Goal: Communication & Community: Answer question/provide support

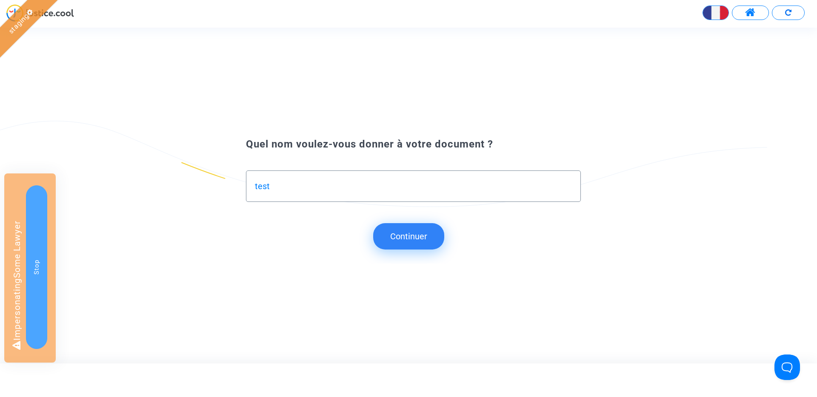
type input "test"
click at [420, 239] on button "Continuer" at bounding box center [408, 236] width 71 height 26
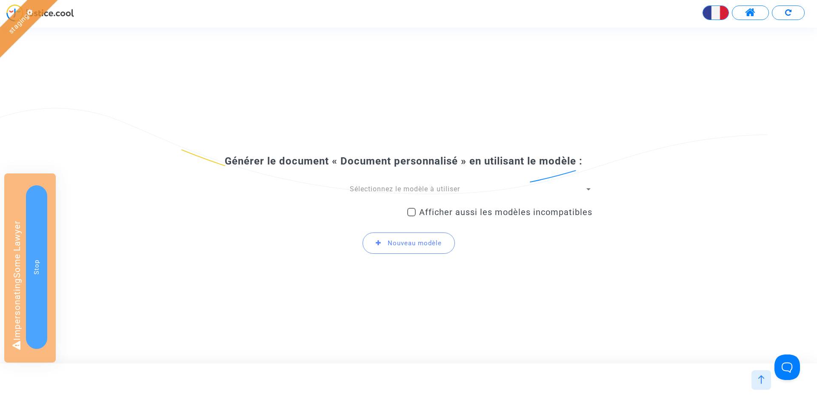
click at [399, 191] on span "Sélectionnez le modèle à utiliser" at bounding box center [405, 189] width 110 height 8
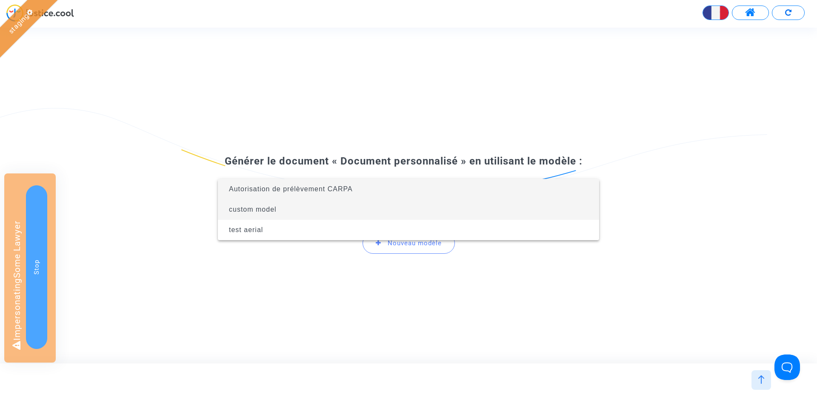
click at [360, 212] on span "custom model" at bounding box center [408, 209] width 367 height 20
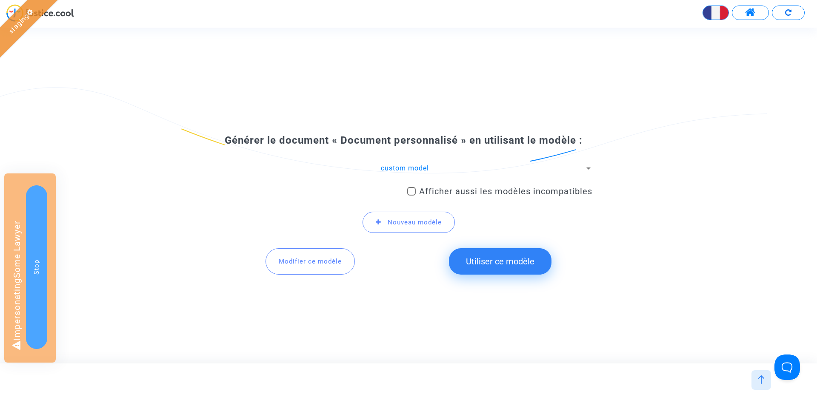
click at [301, 261] on span "Modifier ce modèle" at bounding box center [310, 262] width 63 height 8
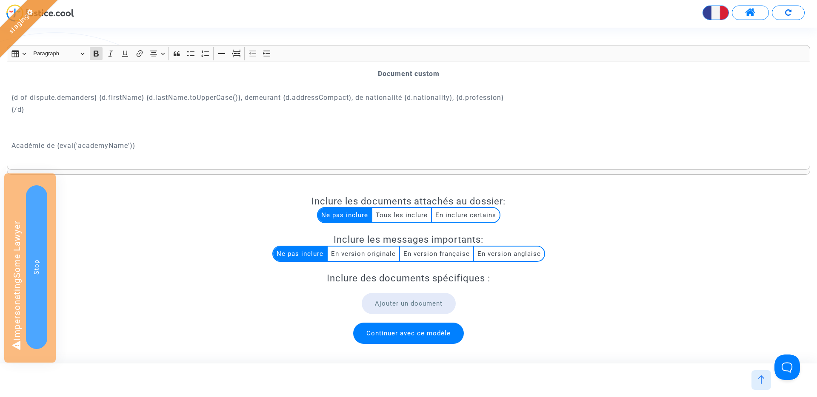
click at [132, 147] on p "Académie de {eval('academyName')}" at bounding box center [408, 145] width 794 height 11
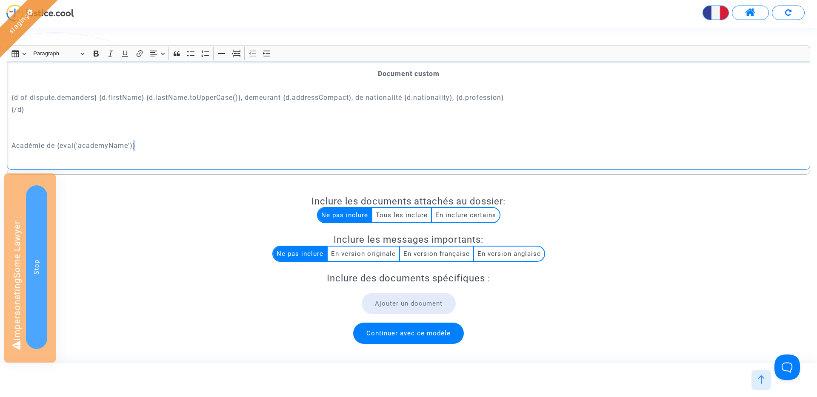
click at [132, 147] on p "Académie de {eval('academyName')}" at bounding box center [408, 145] width 794 height 11
copy p "Académie de {eval('academyName')}"
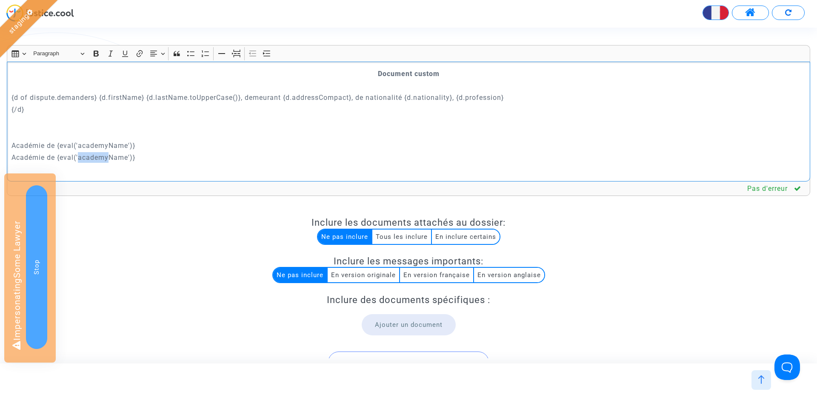
drag, startPoint x: 109, startPoint y: 156, endPoint x: 79, endPoint y: 156, distance: 30.6
click at [79, 156] on p "Académie de {eval('academyName')}" at bounding box center [408, 157] width 794 height 11
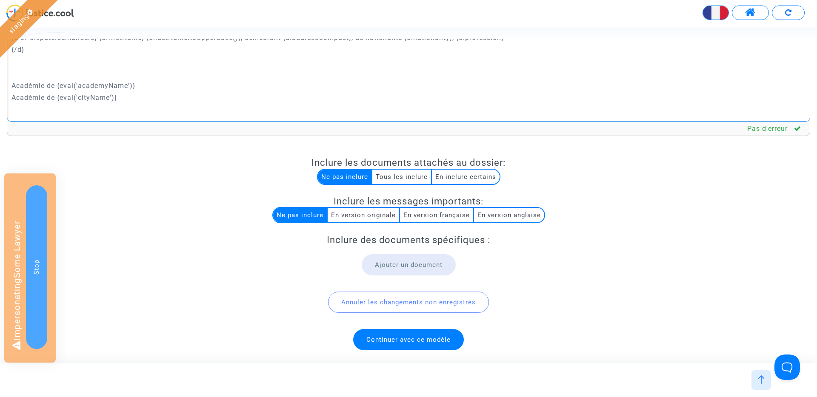
click at [382, 339] on span "Continuer avec ce modèle" at bounding box center [408, 340] width 84 height 8
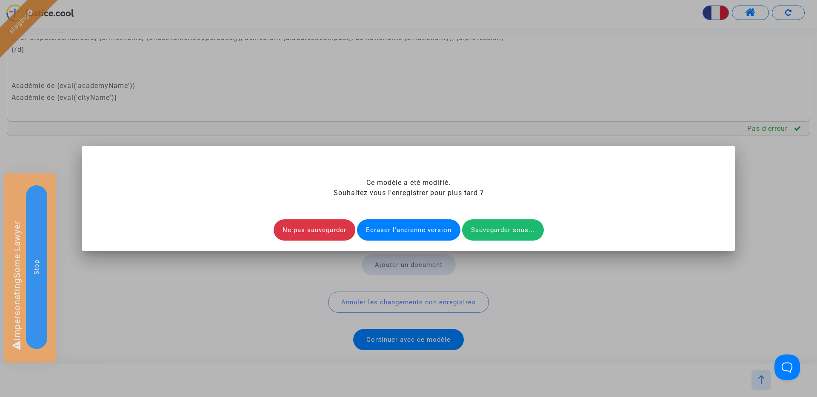
click at [398, 226] on div "Ecraser l'ancienne version" at bounding box center [408, 229] width 103 height 21
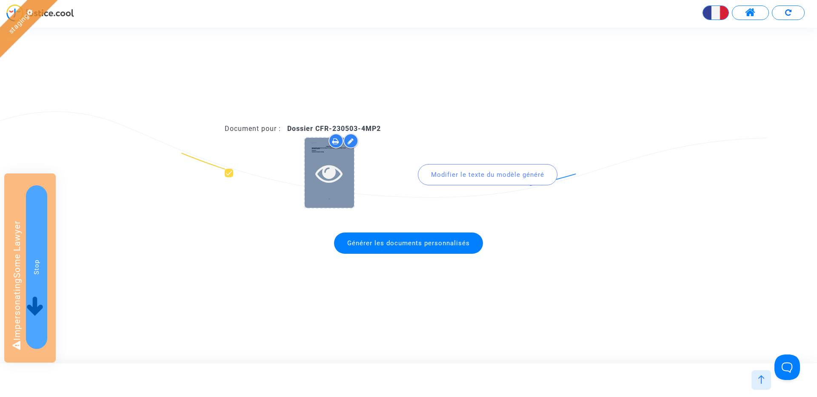
click at [328, 182] on icon at bounding box center [329, 173] width 28 height 27
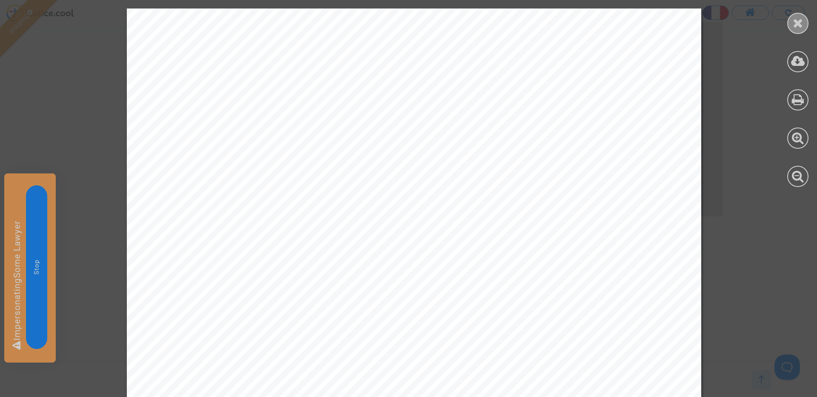
click at [799, 22] on icon at bounding box center [797, 23] width 11 height 13
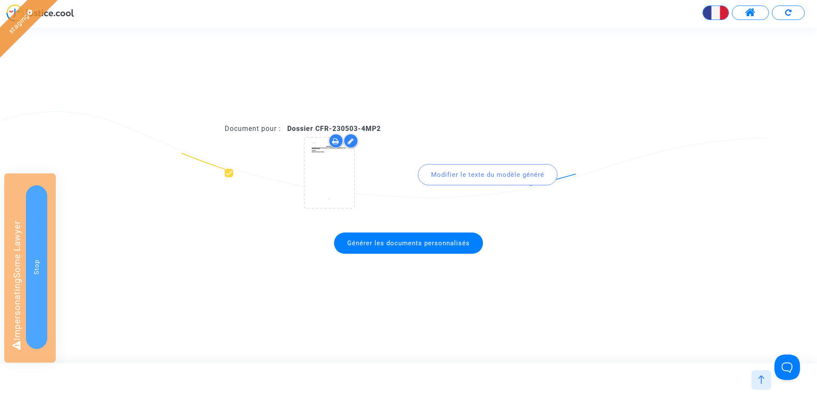
click at [760, 386] on div at bounding box center [761, 380] width 20 height 20
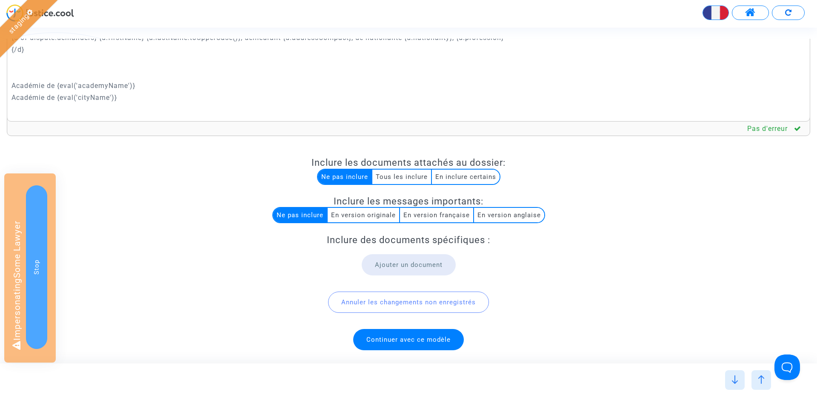
click at [733, 379] on img at bounding box center [734, 380] width 9 height 9
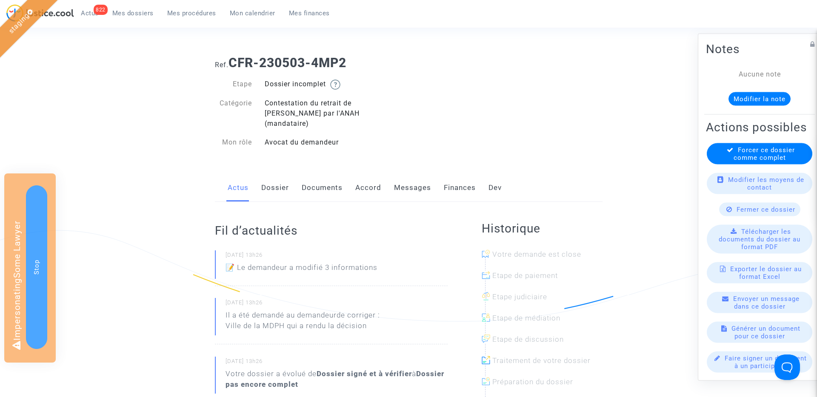
click at [420, 188] on link "Messages" at bounding box center [412, 188] width 37 height 28
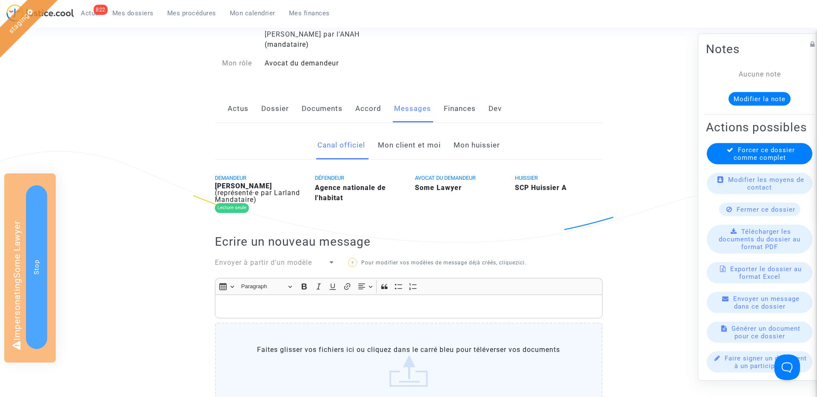
scroll to position [89, 0]
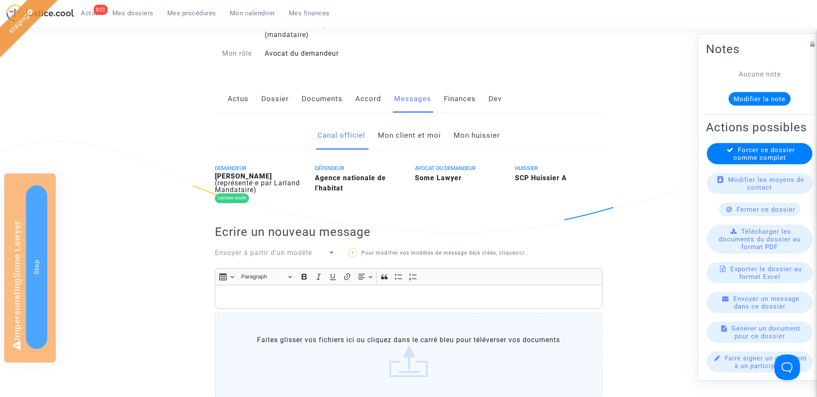
click at [397, 136] on link "Mon client et moi" at bounding box center [409, 136] width 63 height 28
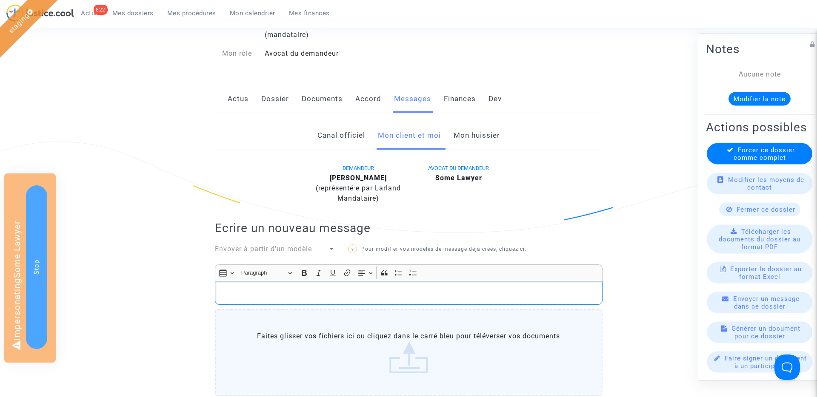
click at [299, 281] on div "Rich Text Editor, main" at bounding box center [408, 293] width 387 height 24
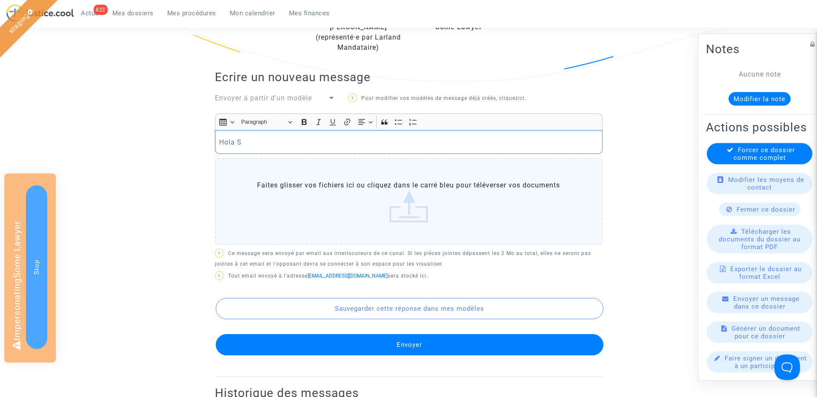
scroll to position [243, 0]
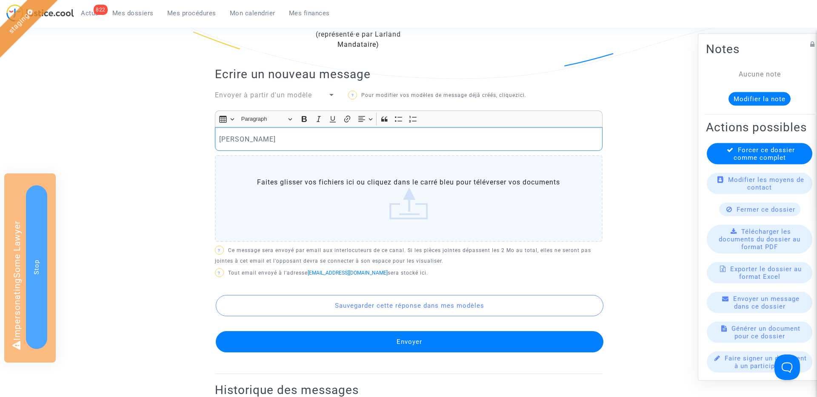
click at [411, 336] on button "Envoyer" at bounding box center [409, 341] width 387 height 21
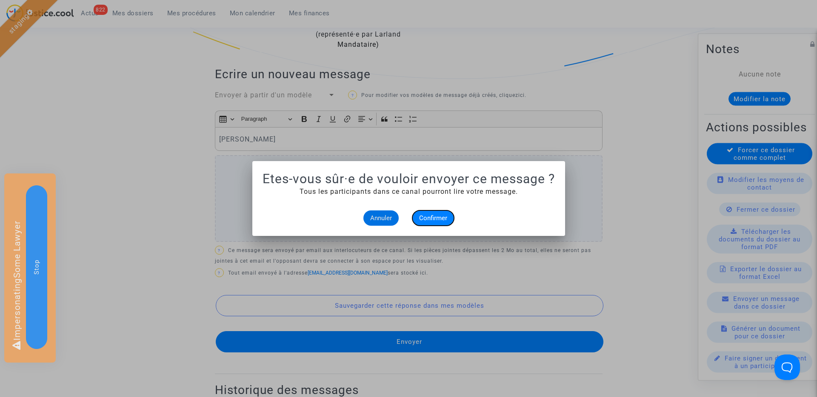
click at [436, 221] on span "Confirmer" at bounding box center [433, 218] width 28 height 8
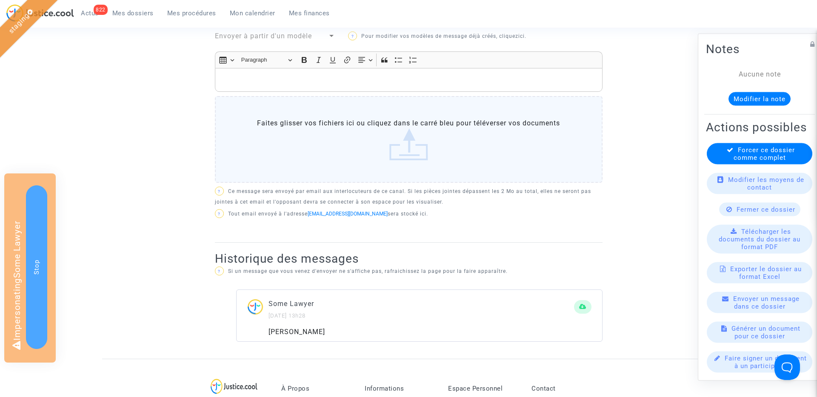
scroll to position [368, 0]
